Goal: Find specific page/section: Find specific page/section

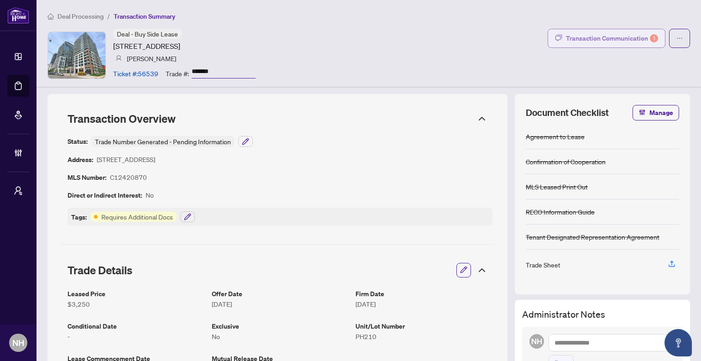
click at [592, 32] on div "Transaction Communication 1" at bounding box center [612, 38] width 92 height 15
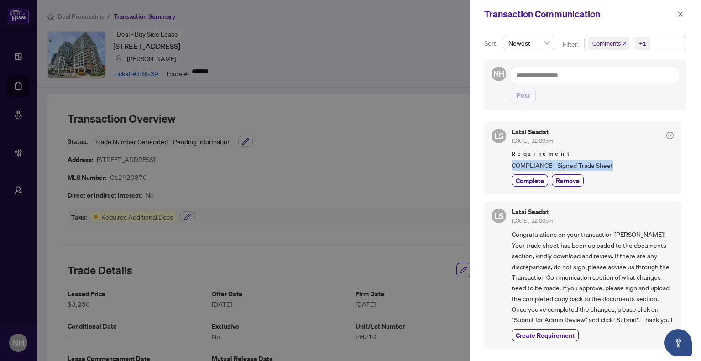
drag, startPoint x: 621, startPoint y: 166, endPoint x: 550, endPoint y: 165, distance: 71.2
click at [506, 165] on div "LS Latai Seadat Oct/08/2025, 12:00pm Requirement COMPLIANCE - Signed Trade Shee…" at bounding box center [583, 157] width 197 height 73
copy span "COMPLIANCE - Signed Trade Sheet"
drag, startPoint x: 682, startPoint y: 17, endPoint x: 618, endPoint y: 26, distance: 64.1
click at [682, 17] on icon "close" at bounding box center [681, 14] width 6 height 6
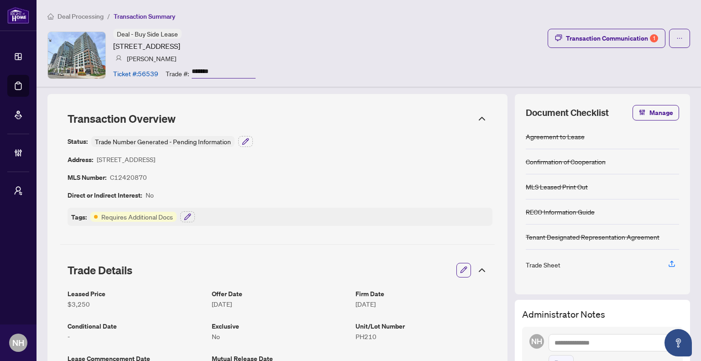
click at [93, 13] on span "Deal Processing" at bounding box center [81, 16] width 46 height 8
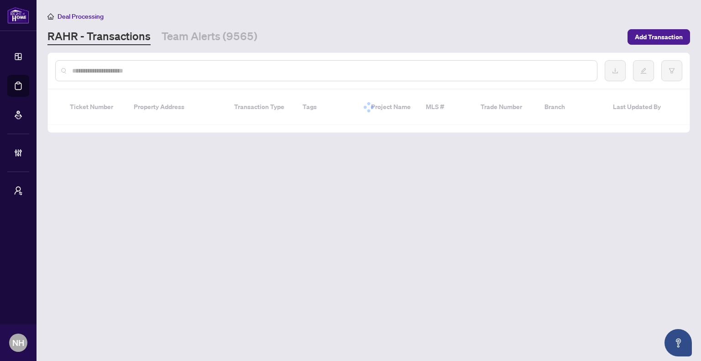
click at [124, 66] on input "text" at bounding box center [331, 71] width 518 height 10
paste input "*******"
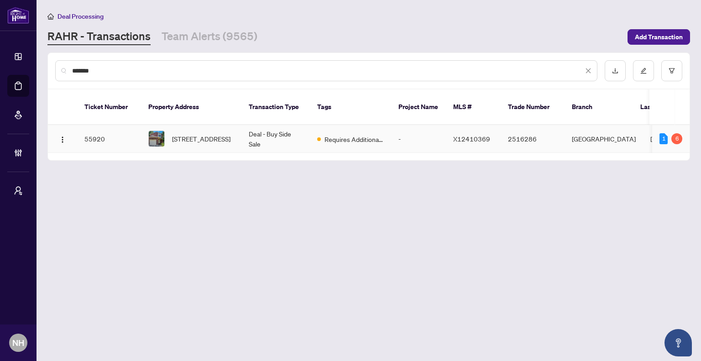
type input "*******"
click at [201, 134] on span "6078 Rivercrest Dr, Gloucester, Ontario K1C 5R2, Canada" at bounding box center [201, 139] width 58 height 10
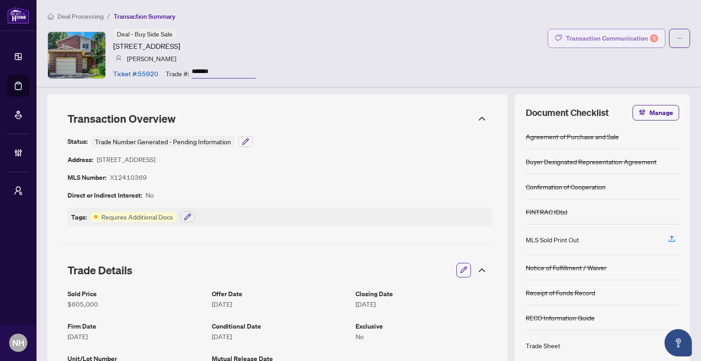
click at [559, 42] on button "Transaction Communication 6" at bounding box center [607, 38] width 118 height 19
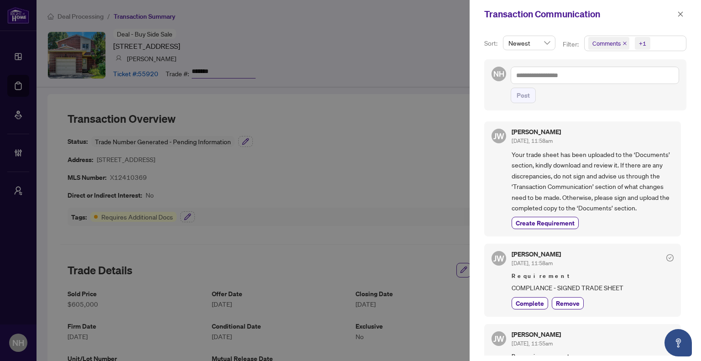
click at [623, 44] on icon "close" at bounding box center [625, 44] width 4 height 4
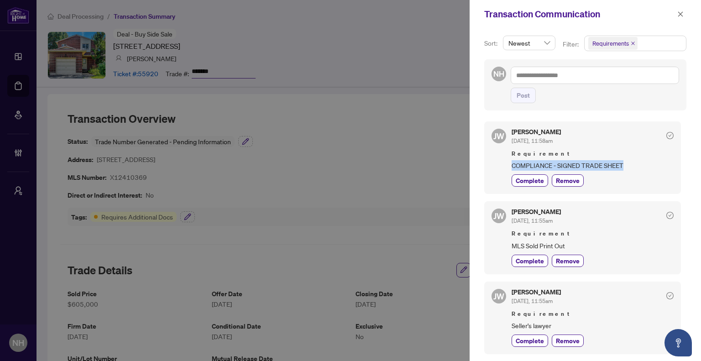
drag, startPoint x: 510, startPoint y: 163, endPoint x: 637, endPoint y: 163, distance: 127.4
click at [637, 163] on div "JW Jackie Wu Oct/08/2025, 11:58am Requirement COMPLIANCE - SIGNED TRADE SHEET C…" at bounding box center [583, 157] width 197 height 73
copy span "COMPLIANCE - SIGNED TRADE SHEET"
drag, startPoint x: 510, startPoint y: 242, endPoint x: 689, endPoint y: 242, distance: 179.0
click at [581, 243] on div "JW Jackie Wu Oct/08/2025, 11:55am Requirement MLS Sold Print Out Complete Remove" at bounding box center [583, 237] width 197 height 73
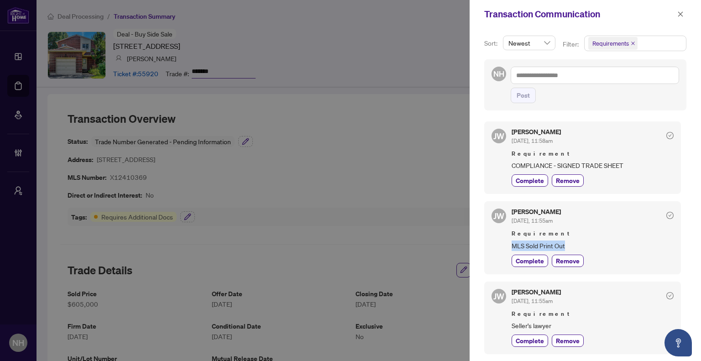
copy span "MLS Sold Print Out"
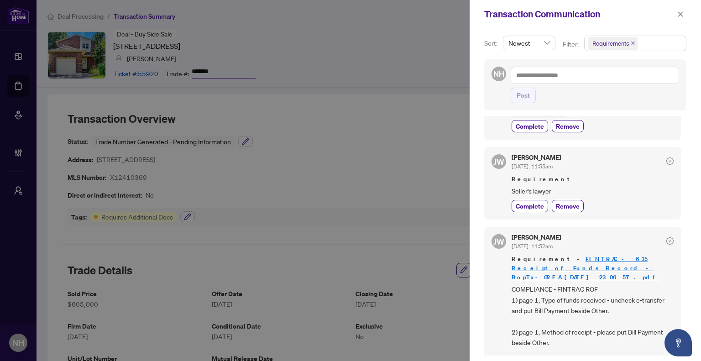
scroll to position [137, 0]
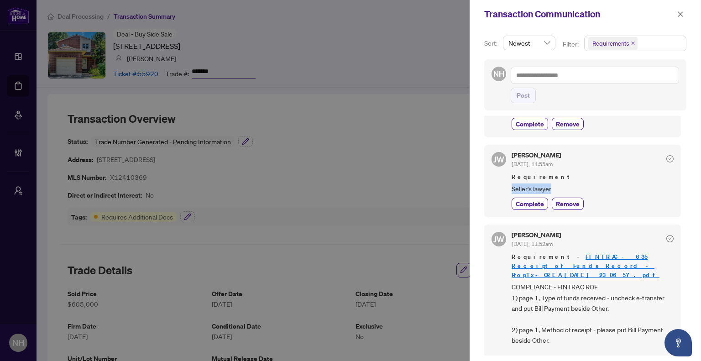
drag, startPoint x: 508, startPoint y: 184, endPoint x: 601, endPoint y: 194, distance: 94.2
click at [564, 186] on div "JW Jackie Wu Oct/08/2025, 11:55am Requirement Seller's lawyer Complete Remove" at bounding box center [583, 181] width 197 height 73
copy span "Seller's lawyer"
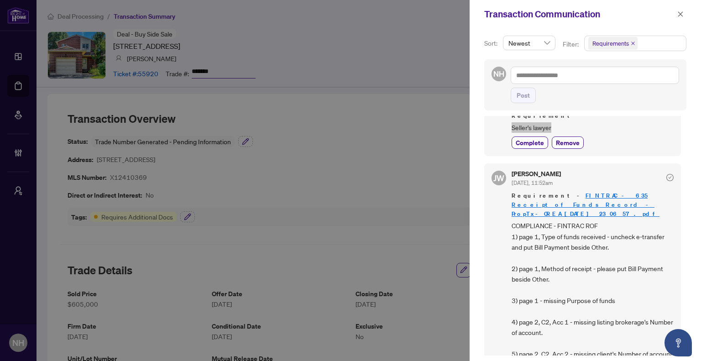
scroll to position [228, 0]
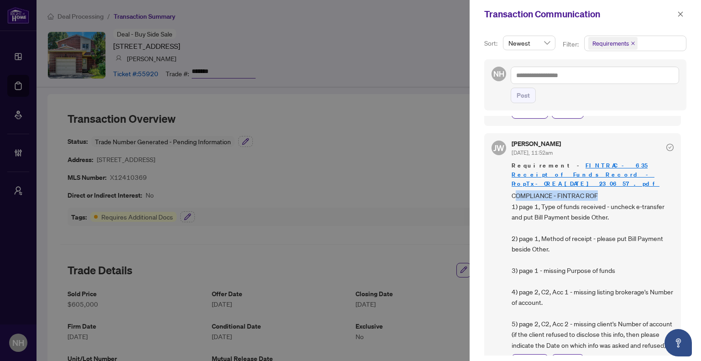
drag, startPoint x: 514, startPoint y: 185, endPoint x: 606, endPoint y: 184, distance: 92.2
click at [606, 190] on span "COMPLIANCE - FINTRAC ROF 1) page 1, Type of funds received - uncheck e-transfer…" at bounding box center [593, 270] width 162 height 160
drag, startPoint x: 522, startPoint y: 182, endPoint x: 618, endPoint y: 182, distance: 95.4
click at [618, 182] on div "JW Jackie Wu Oct/08/2025, 11:52am Requirement - FINTRAC - 635 Receipt of Funds …" at bounding box center [583, 253] width 197 height 241
copy span "COMPLIANCE - FINTRAC ROF"
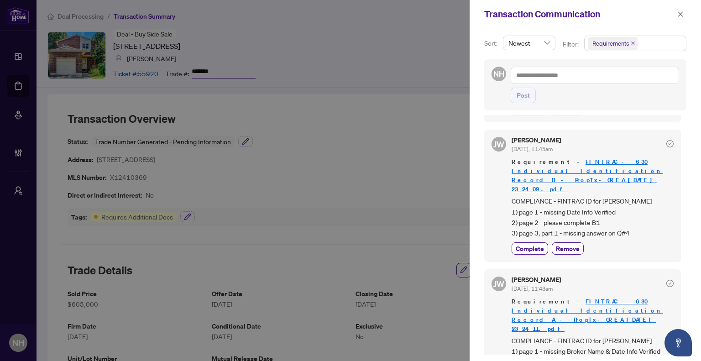
scroll to position [486, 0]
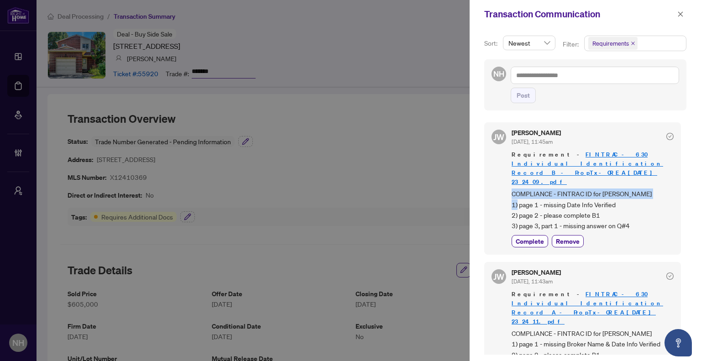
drag, startPoint x: 510, startPoint y: 172, endPoint x: 655, endPoint y: 170, distance: 145.2
click at [655, 170] on div "JW Jackie Wu Oct/08/2025, 11:45am Requirement - FINTRAC - 630 Individual Identi…" at bounding box center [583, 188] width 197 height 132
copy span "COMPLIANCE - FINTRAC ID for Alexandra Morose"
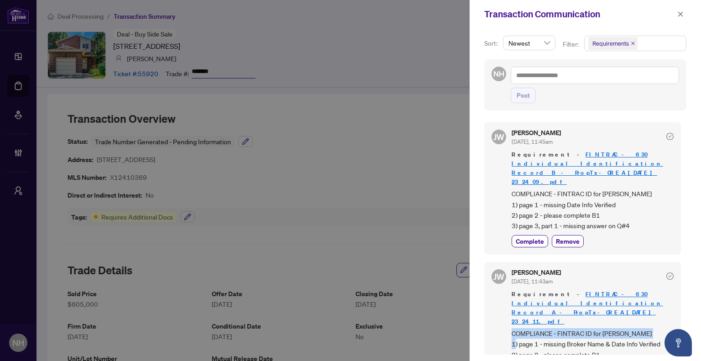
drag, startPoint x: 509, startPoint y: 292, endPoint x: 660, endPoint y: 290, distance: 151.6
click at [660, 290] on div "JW Jackie Wu Oct/08/2025, 11:43am Requirement - FINTRAC - 630 Individual Identi…" at bounding box center [583, 328] width 197 height 132
copy span "COMPLIANCE - FINTRAC ID for Ricardo Belance"
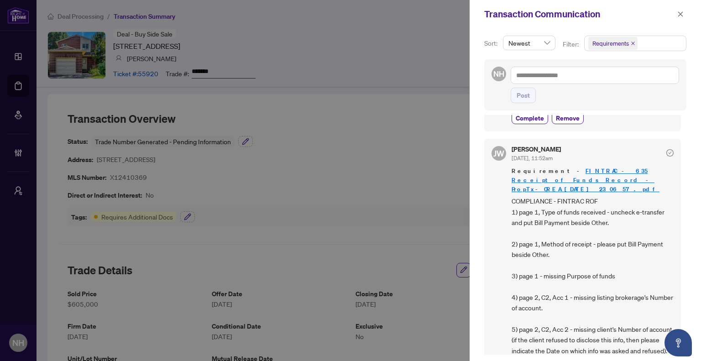
scroll to position [121, 0]
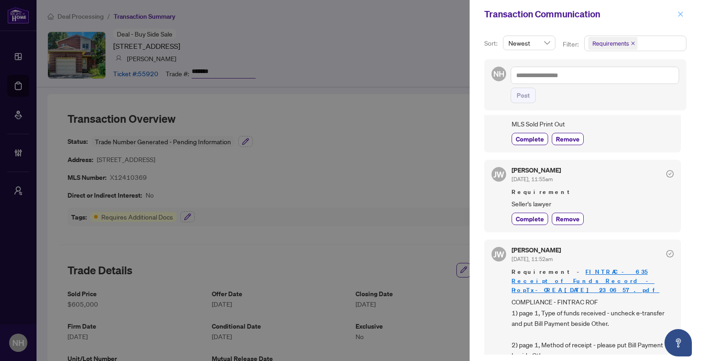
click at [679, 11] on span "button" at bounding box center [681, 14] width 6 height 15
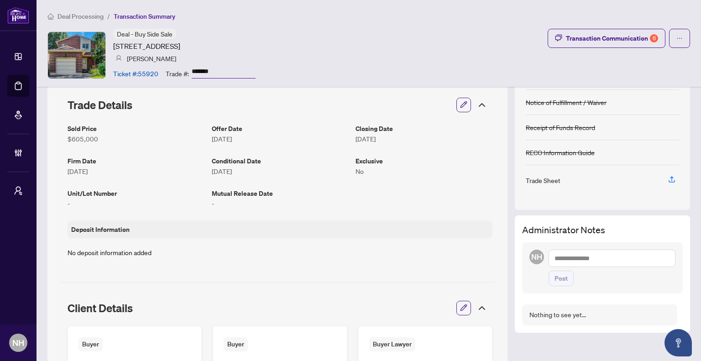
scroll to position [0, 0]
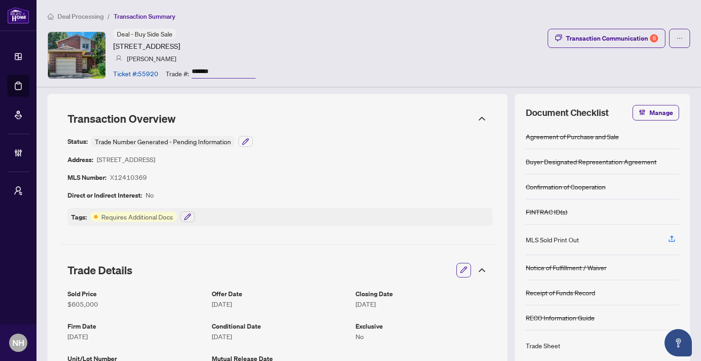
click at [102, 14] on span "Deal Processing" at bounding box center [81, 16] width 46 height 8
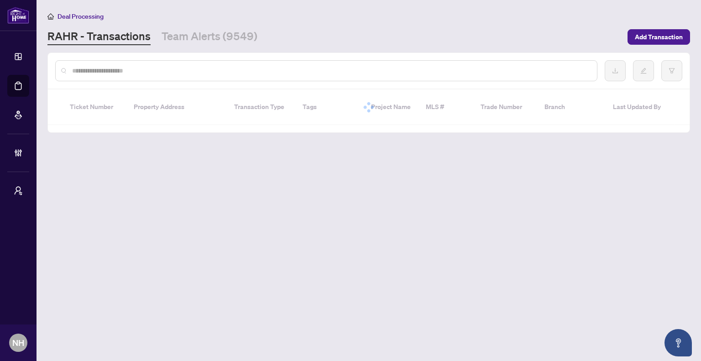
click at [95, 67] on input "text" at bounding box center [331, 71] width 518 height 10
paste input "**********"
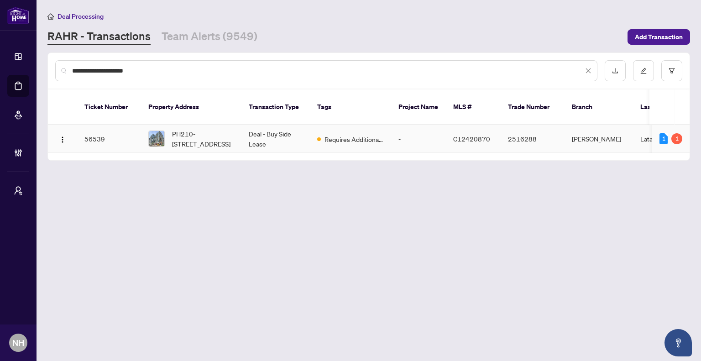
type input "**********"
click at [206, 131] on span "PH210-460 Adelaide St, Toronto, Ontario M5A 1N4, Canada" at bounding box center [203, 139] width 62 height 20
click at [183, 42] on link "Team Alerts (9549)" at bounding box center [210, 37] width 96 height 16
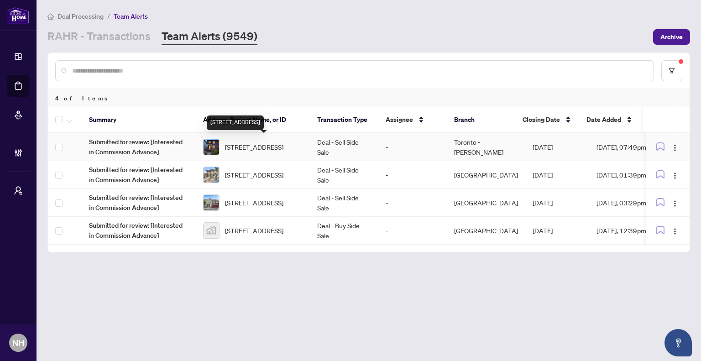
click at [255, 146] on span "452 Soudan Ave, Toronto, Ontario M4S 1X2, Canada" at bounding box center [254, 147] width 58 height 10
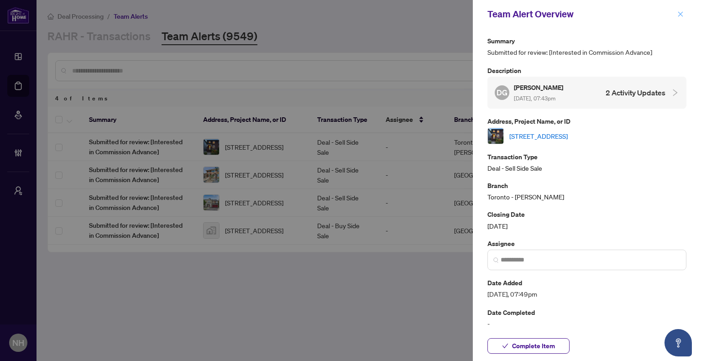
click at [681, 16] on icon "close" at bounding box center [681, 14] width 6 height 6
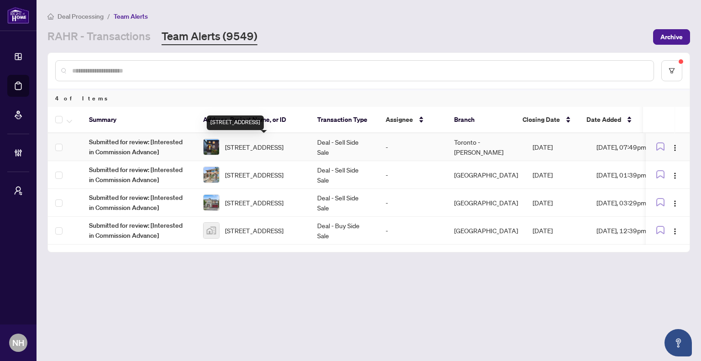
click at [284, 148] on span "452 Soudan Ave, Toronto, Ontario M4S 1X2, Canada" at bounding box center [254, 147] width 58 height 10
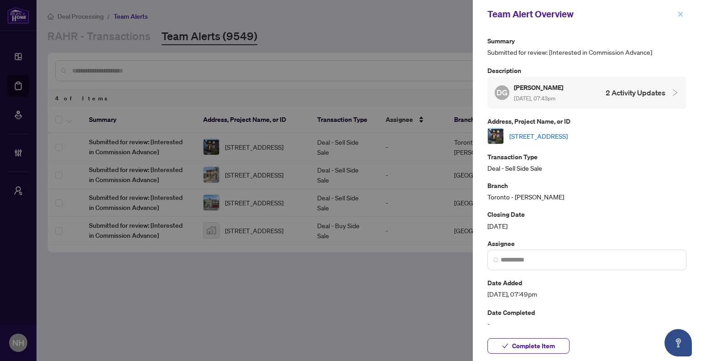
click at [678, 14] on icon "close" at bounding box center [681, 14] width 6 height 6
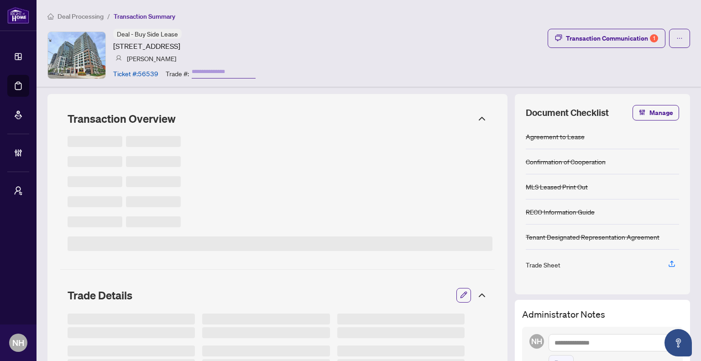
type input "*******"
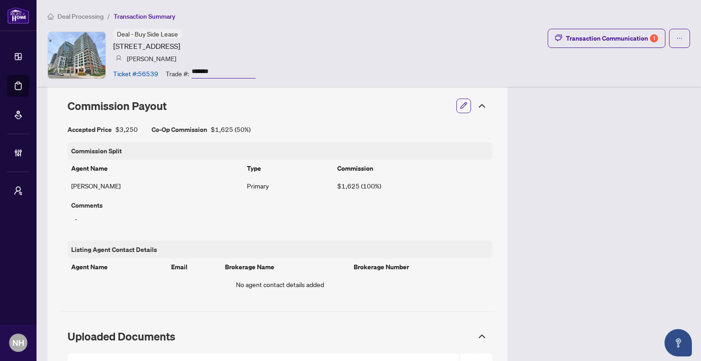
scroll to position [685, 0]
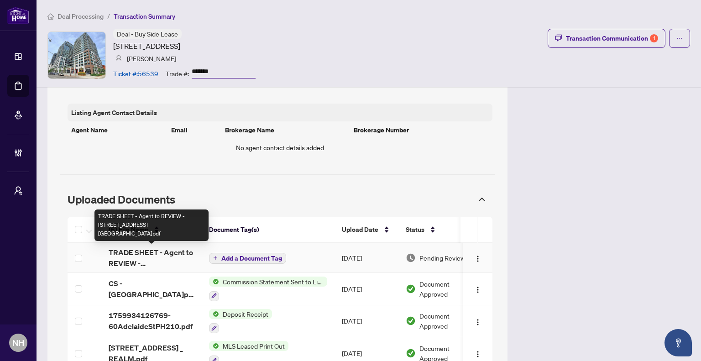
click at [142, 263] on span "TRADE SHEET - Agent to REVIEW - 460 Adelaide St E PH210.pdf" at bounding box center [152, 258] width 86 height 22
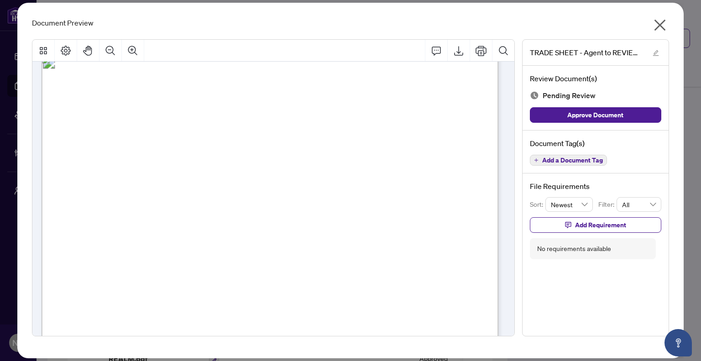
scroll to position [0, 0]
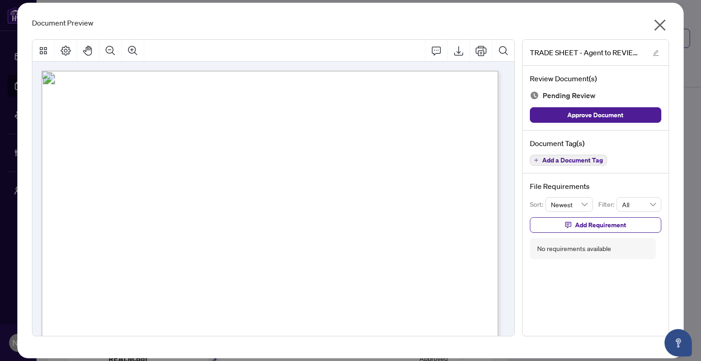
click at [664, 25] on icon "close" at bounding box center [660, 25] width 15 height 15
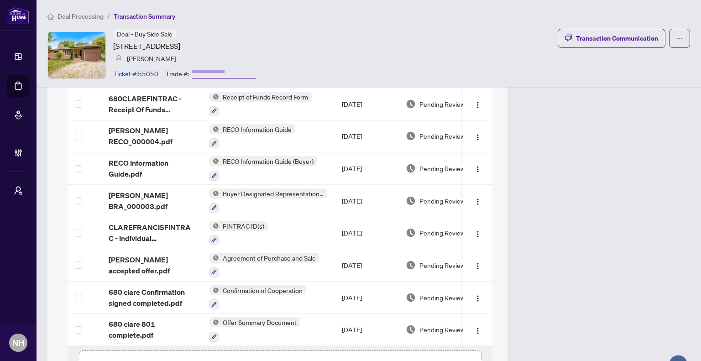
scroll to position [1017, 0]
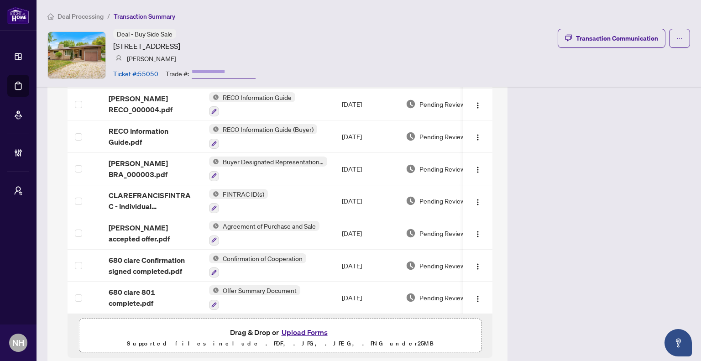
click at [61, 15] on span "Deal Processing" at bounding box center [81, 16] width 46 height 8
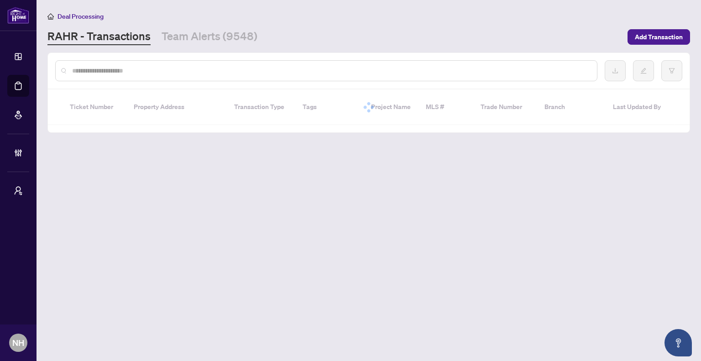
click at [121, 67] on input "text" at bounding box center [331, 71] width 518 height 10
paste input "**********"
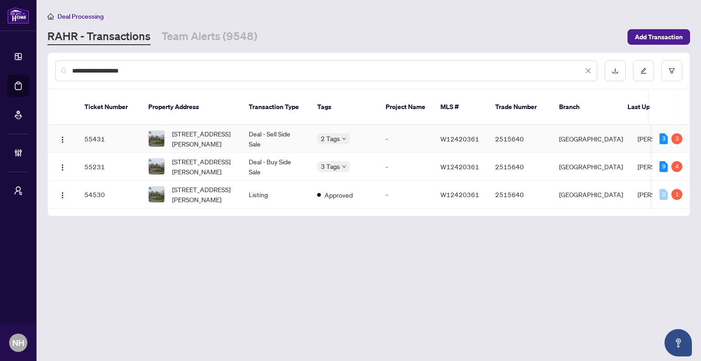
type input "**********"
click at [233, 131] on span "253 Hampton Heath Rd, Burlington, Ontario L7L 4P4, Canada" at bounding box center [203, 139] width 62 height 20
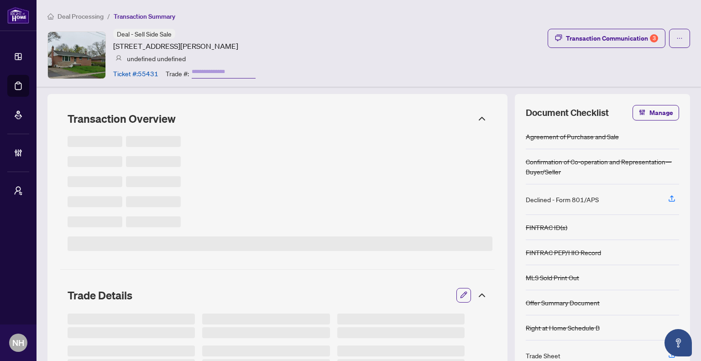
type input "*******"
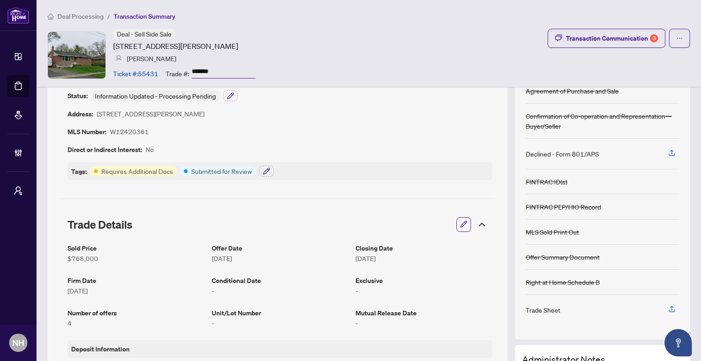
scroll to position [46, 0]
click at [581, 36] on div "Transaction Communication 3" at bounding box center [612, 38] width 92 height 15
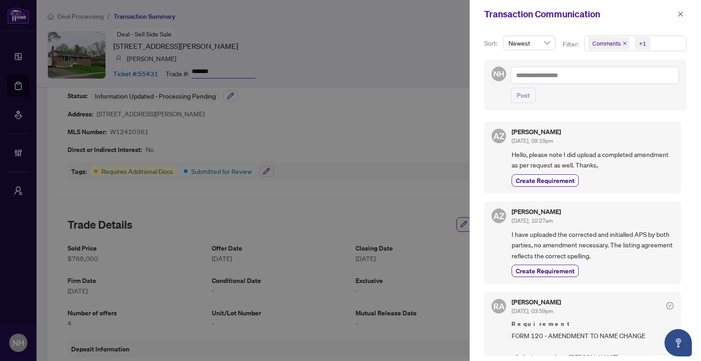
click at [624, 43] on icon "close" at bounding box center [625, 44] width 4 height 4
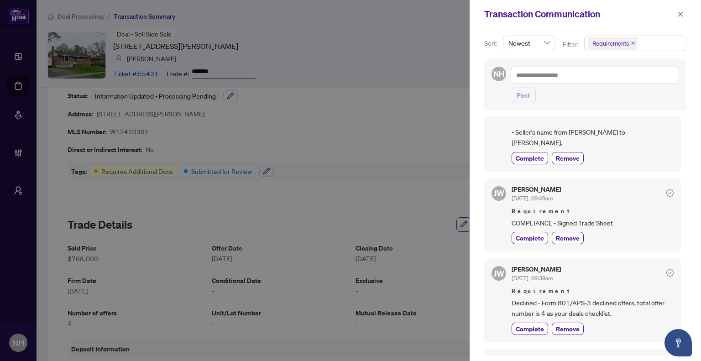
scroll to position [91, 0]
